Goal: Information Seeking & Learning: Check status

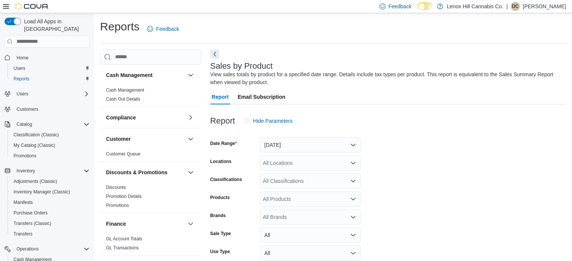
scroll to position [25, 0]
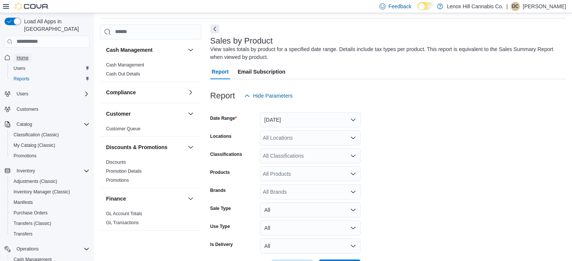
click at [15, 53] on link "Home" at bounding box center [23, 57] width 18 height 9
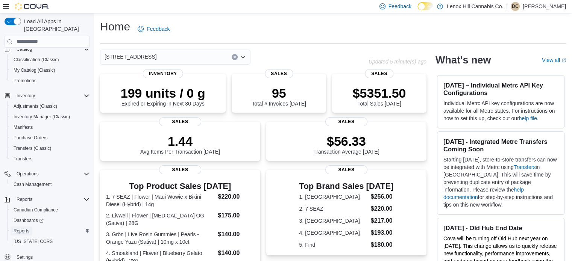
click at [17, 228] on span "Reports" at bounding box center [22, 231] width 16 height 6
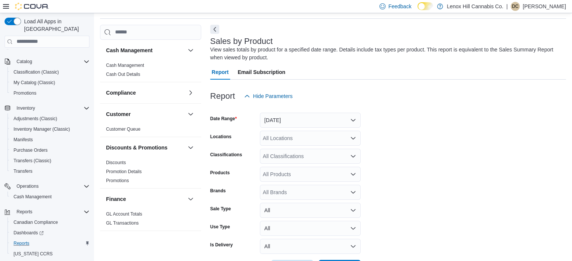
scroll to position [25, 0]
click at [269, 155] on div "All Classifications" at bounding box center [310, 156] width 101 height 15
click at [280, 120] on button "Yesterday" at bounding box center [310, 119] width 101 height 15
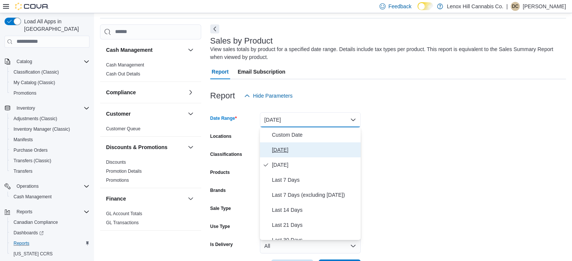
click at [281, 147] on span "Today" at bounding box center [315, 150] width 86 height 9
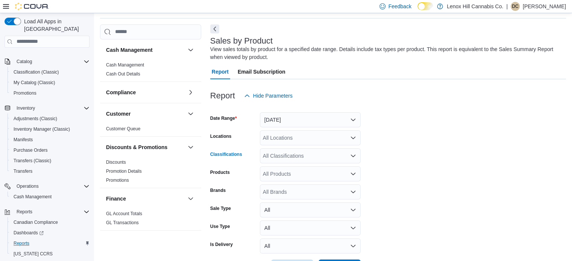
click at [280, 163] on div "All Classifications" at bounding box center [310, 156] width 101 height 15
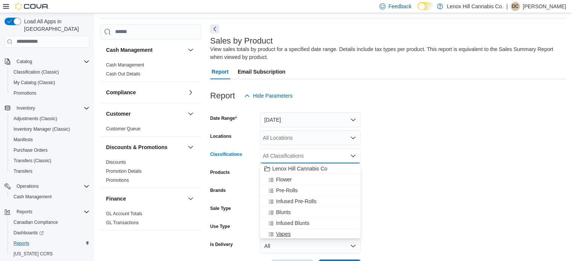
click at [281, 237] on span "Vapes" at bounding box center [283, 235] width 15 height 8
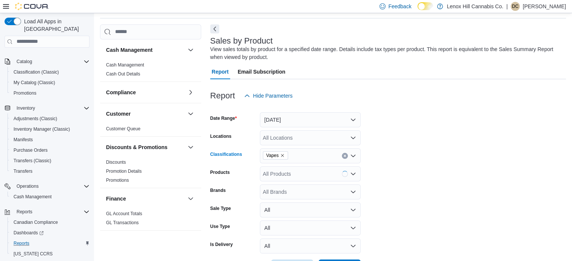
scroll to position [53, 0]
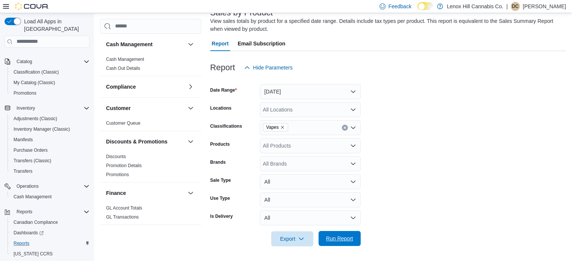
click at [345, 245] on span "Run Report" at bounding box center [339, 238] width 33 height 15
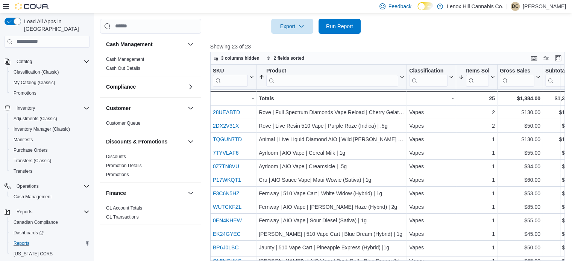
scroll to position [272, 0]
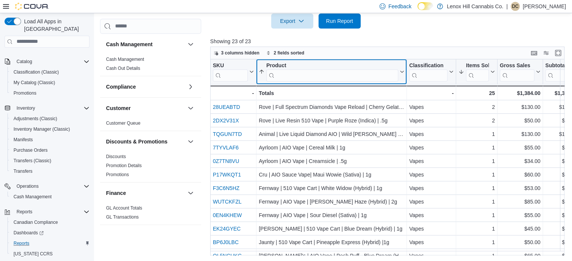
click at [286, 75] on input "search" at bounding box center [332, 75] width 132 height 12
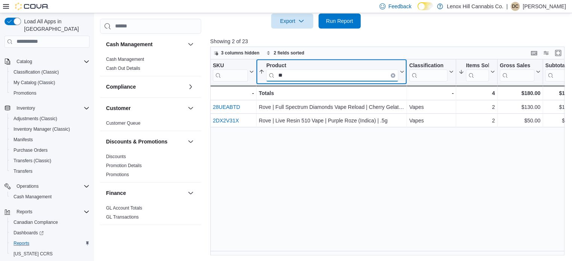
type input "*"
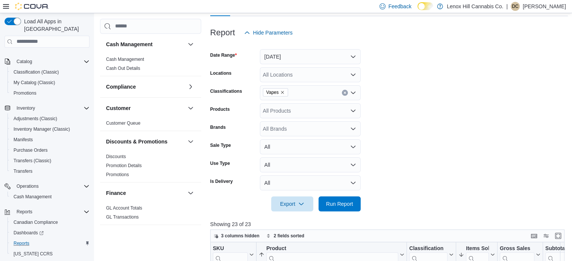
scroll to position [85, 0]
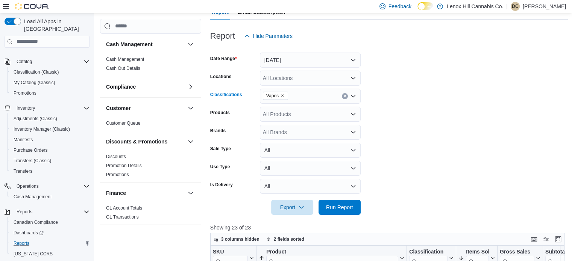
click at [283, 94] on icon "Remove Vapes from selection in this group" at bounding box center [282, 96] width 5 height 5
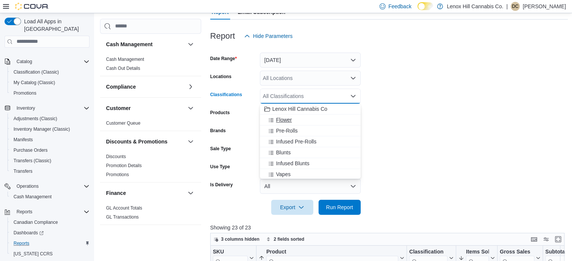
click at [286, 116] on span "Flower" at bounding box center [284, 120] width 16 height 8
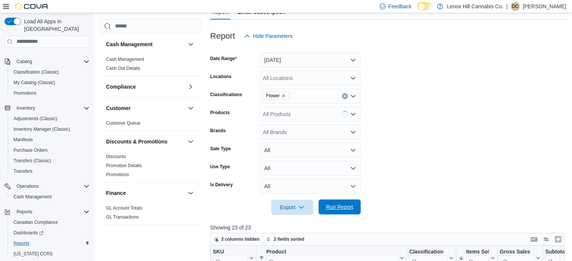
click at [348, 209] on span "Run Report" at bounding box center [339, 208] width 27 height 8
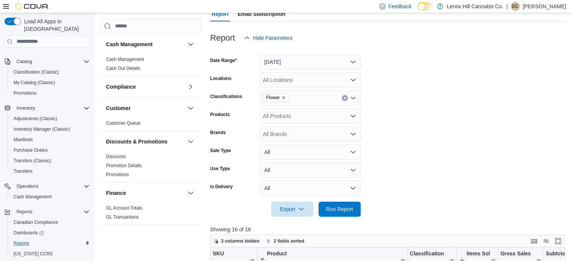
scroll to position [85, 0]
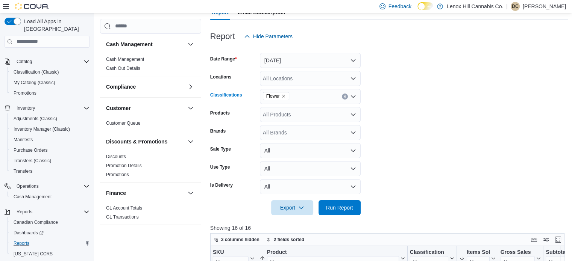
click at [284, 96] on icon "Remove Flower from selection in this group" at bounding box center [283, 96] width 5 height 5
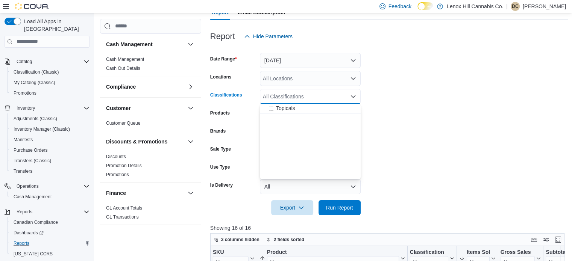
scroll to position [0, 0]
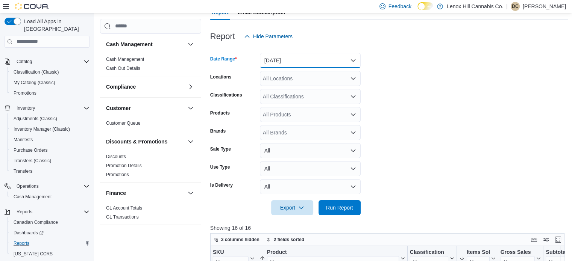
click at [272, 53] on button "Today" at bounding box center [310, 60] width 101 height 15
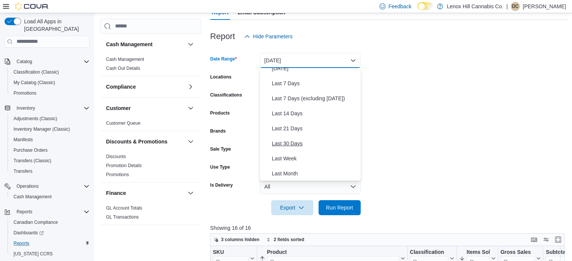
scroll to position [38, 0]
click at [281, 140] on span "Last 30 Days" at bounding box center [315, 143] width 86 height 9
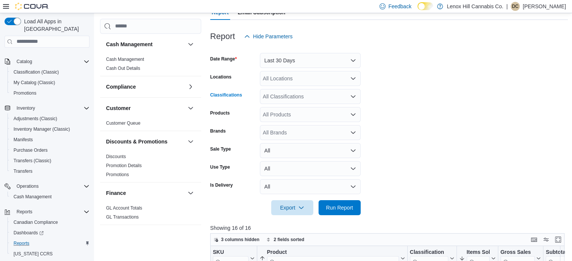
click at [299, 96] on div "All Classifications" at bounding box center [310, 96] width 101 height 15
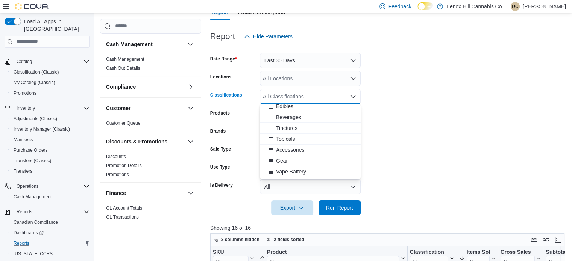
scroll to position [90, 0]
click at [293, 150] on span "Accessories" at bounding box center [290, 150] width 28 height 8
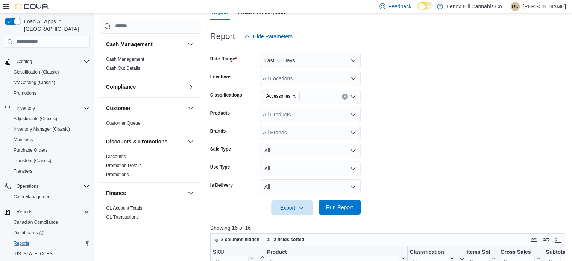
click at [339, 209] on span "Run Report" at bounding box center [339, 208] width 27 height 8
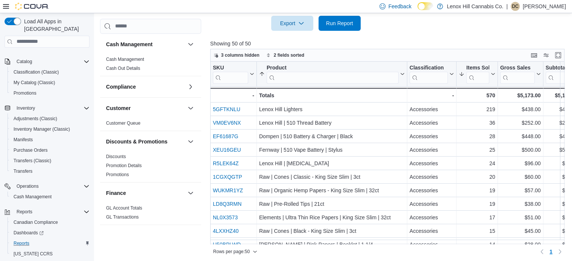
scroll to position [272, 0]
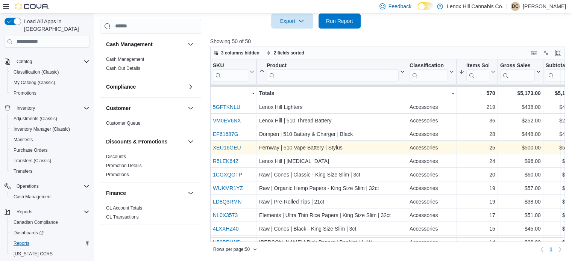
click at [223, 146] on link "XEU16GEU" at bounding box center [227, 148] width 28 height 6
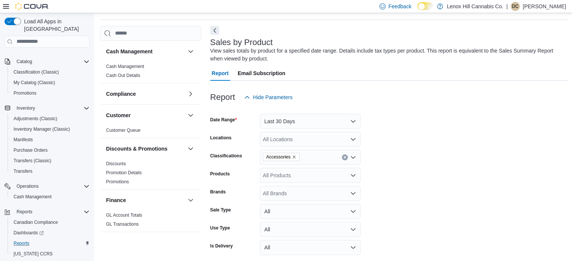
scroll to position [0, 0]
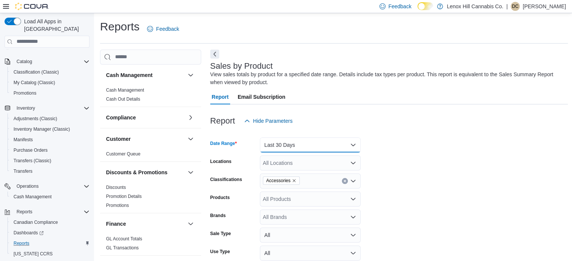
click at [304, 148] on button "Last 30 Days" at bounding box center [310, 145] width 101 height 15
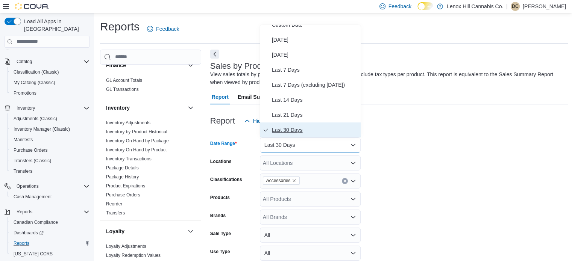
scroll to position [150, 0]
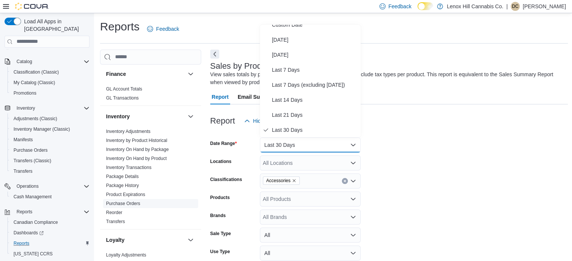
click at [119, 203] on link "Purchase Orders" at bounding box center [123, 203] width 34 height 5
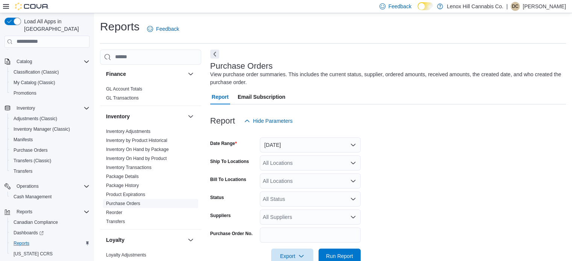
scroll to position [17, 0]
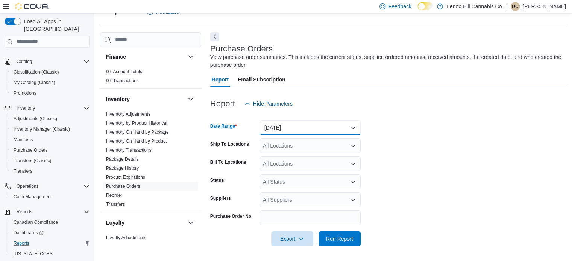
click at [316, 120] on button "Yesterday" at bounding box center [310, 127] width 101 height 15
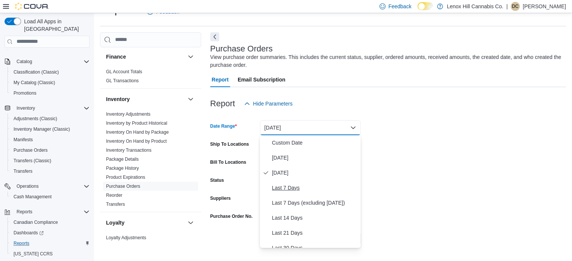
scroll to position [59, 0]
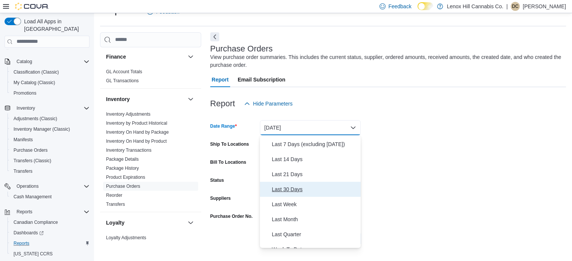
click at [289, 188] on span "Last 30 Days" at bounding box center [315, 189] width 86 height 9
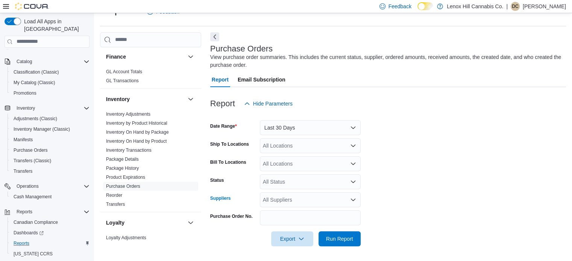
click at [287, 197] on div "All Suppliers" at bounding box center [310, 200] width 101 height 15
type input "*"
type input "******"
click at [274, 185] on span "Jaunty" at bounding box center [310, 187] width 92 height 8
click at [349, 238] on span "Run Report" at bounding box center [339, 239] width 27 height 8
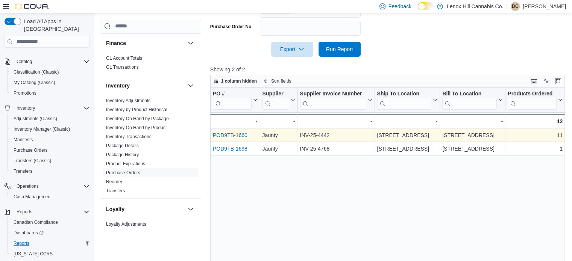
click at [220, 134] on link "POD9TB-1660" at bounding box center [230, 135] width 35 height 6
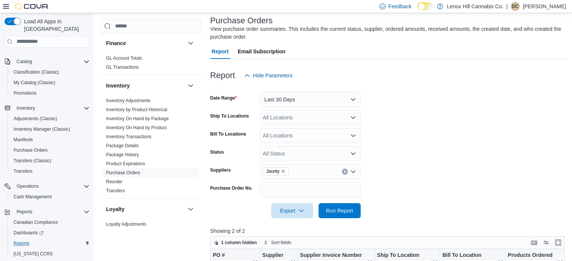
scroll to position [45, 0]
click at [283, 171] on icon "Remove Jaunty from selection in this group" at bounding box center [283, 172] width 5 height 5
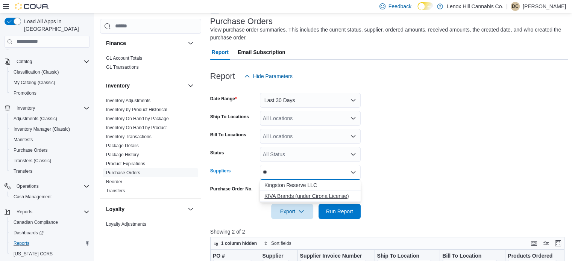
type input "**"
click at [286, 193] on span "KIVA Brands (under Cirona License)" at bounding box center [310, 197] width 92 height 8
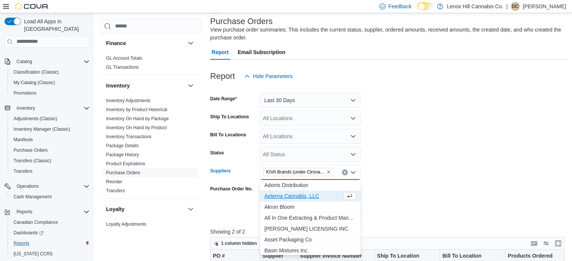
click at [406, 201] on div at bounding box center [389, 201] width 358 height 6
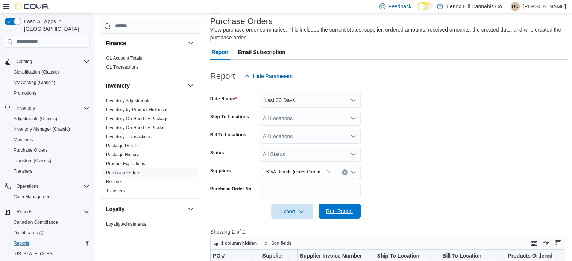
click at [344, 208] on span "Run Report" at bounding box center [339, 212] width 27 height 8
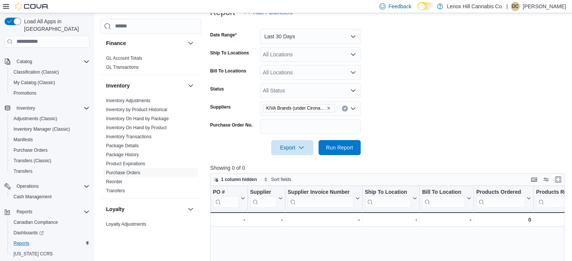
scroll to position [106, 0]
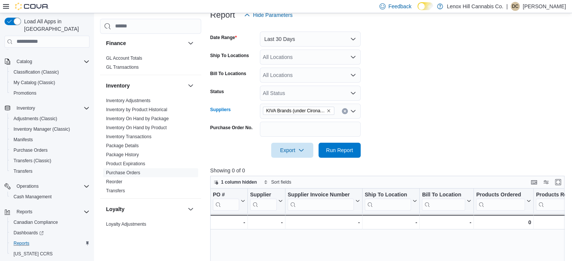
click at [327, 112] on icon "Remove KIVA Brands (under Cirona License) from selection in this group" at bounding box center [329, 111] width 5 height 5
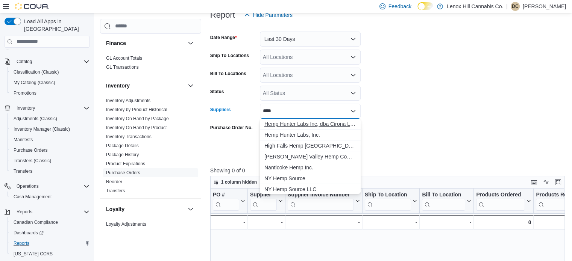
type input "****"
click at [296, 120] on span "Hemp Hunter Labs Inc, dba Cirona Labs" at bounding box center [310, 124] width 92 height 8
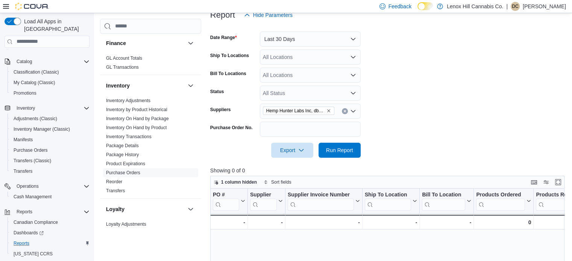
click at [427, 152] on form "Date Range Last 30 Days Ship To Locations All Locations Bill To Locations All L…" at bounding box center [389, 90] width 358 height 135
click at [339, 154] on span "Run Report" at bounding box center [339, 150] width 33 height 15
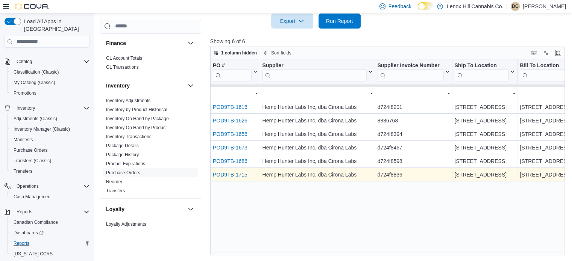
click at [213, 176] on link "POD9TB-1715" at bounding box center [230, 175] width 35 height 6
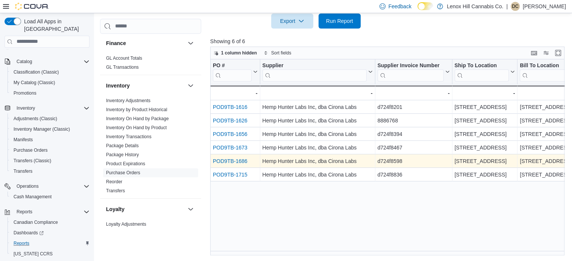
click at [237, 161] on link "POD9TB-1686" at bounding box center [230, 161] width 35 height 6
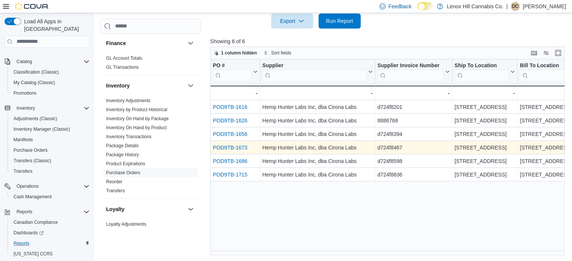
click at [236, 149] on link "POD9TB-1673" at bounding box center [230, 148] width 35 height 6
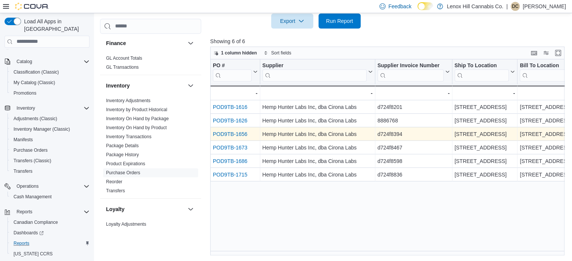
click at [243, 136] on link "POD9TB-1656" at bounding box center [230, 134] width 35 height 6
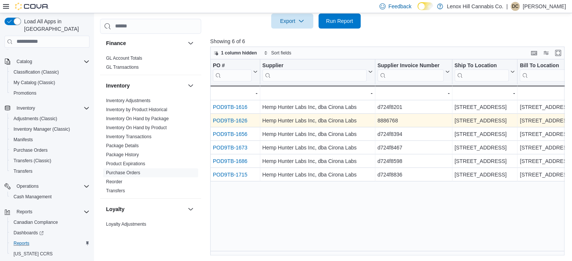
click at [238, 121] on link "POD9TB-1626" at bounding box center [230, 121] width 35 height 6
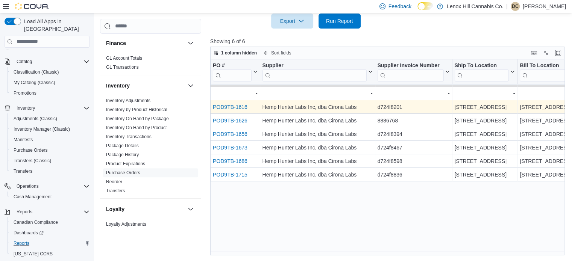
click at [234, 105] on link "POD9TB-1616" at bounding box center [230, 107] width 35 height 6
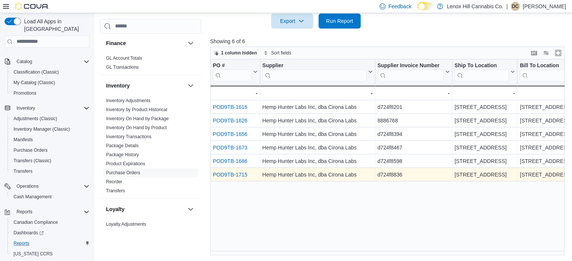
click at [232, 172] on link "POD9TB-1715" at bounding box center [230, 175] width 35 height 6
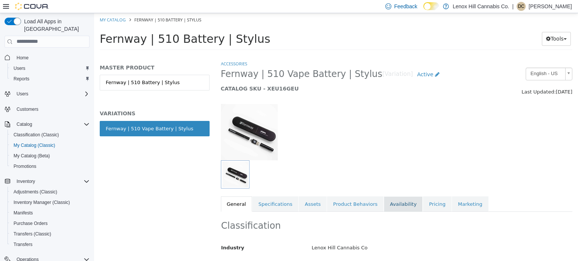
click at [389, 208] on link "Availability" at bounding box center [403, 204] width 39 height 16
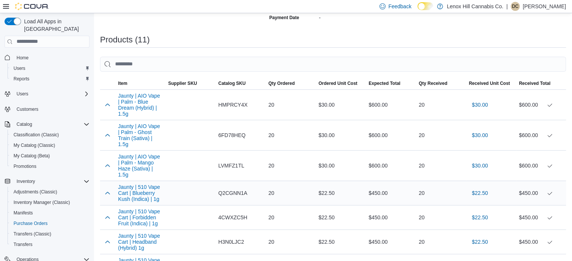
scroll to position [167, 0]
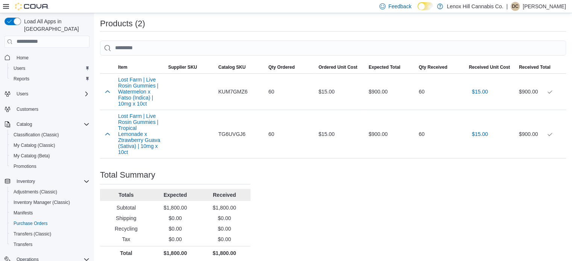
scroll to position [214, 0]
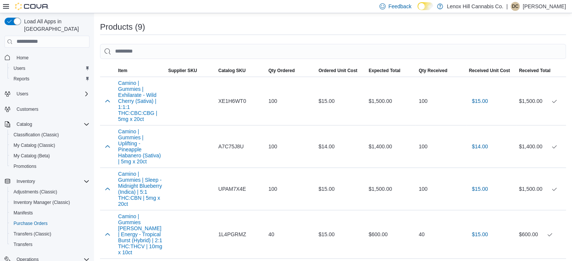
scroll to position [138, 0]
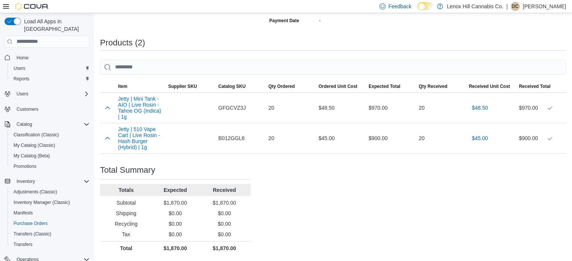
scroll to position [196, 0]
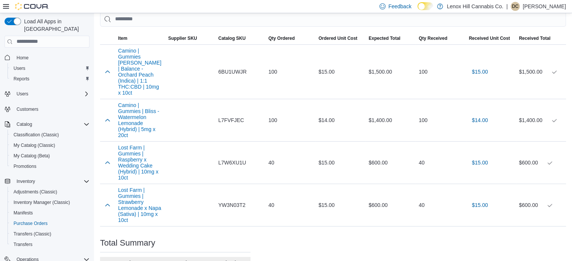
scroll to position [244, 0]
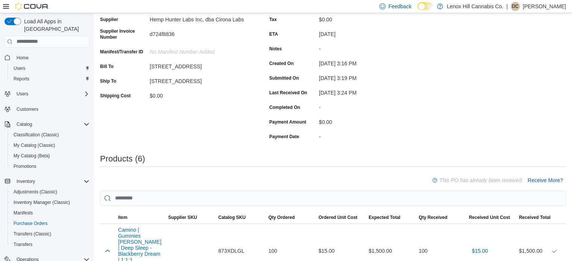
scroll to position [84, 0]
